Goal: Information Seeking & Learning: Learn about a topic

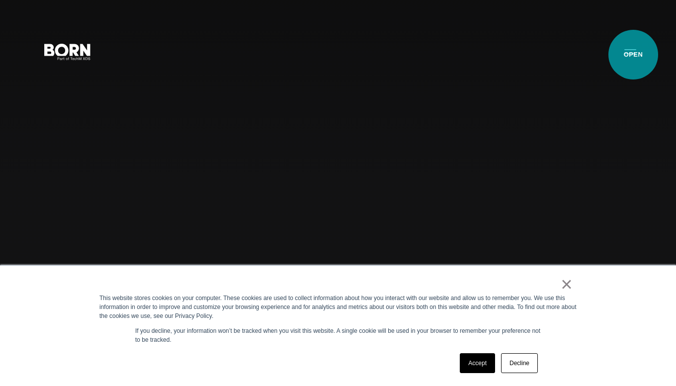
click at [632, 55] on button "Primary Menu" at bounding box center [630, 51] width 24 height 21
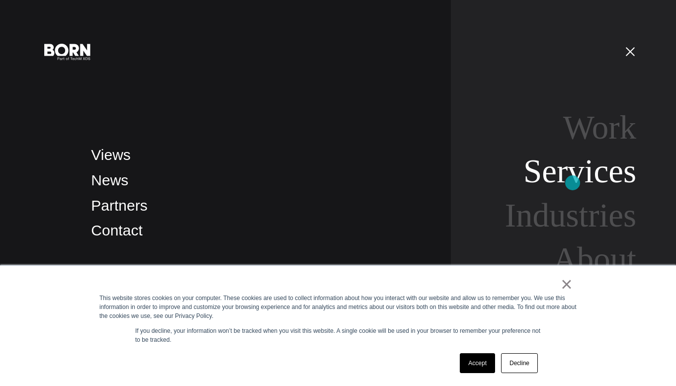
click at [572, 183] on link "Services" at bounding box center [579, 170] width 113 height 37
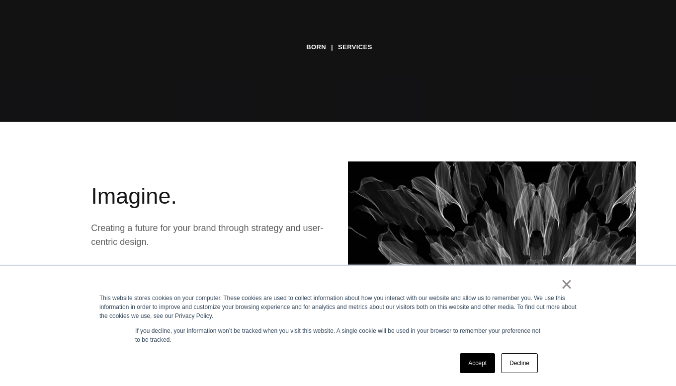
scroll to position [310, 0]
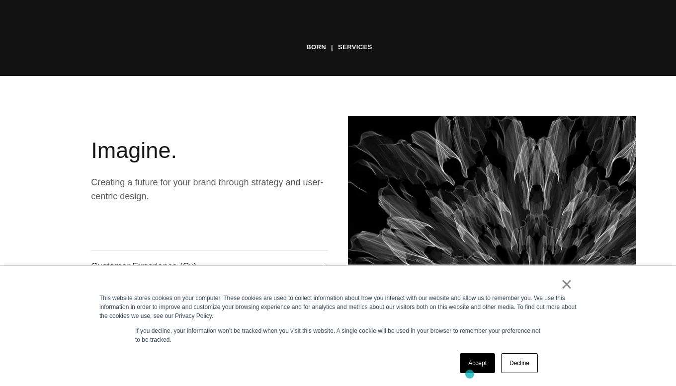
click at [472, 369] on link "Accept" at bounding box center [476, 363] width 35 height 20
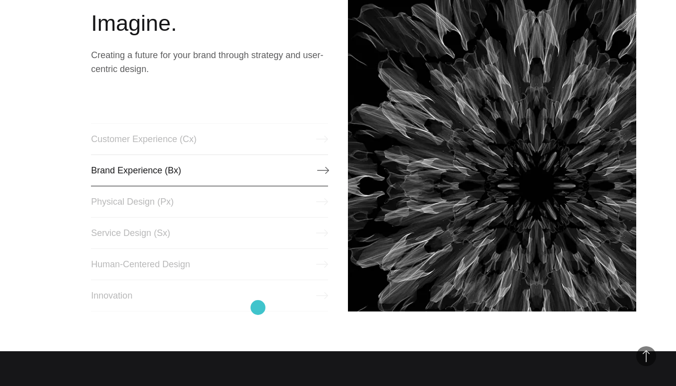
scroll to position [483, 0]
